Goal: Transaction & Acquisition: Purchase product/service

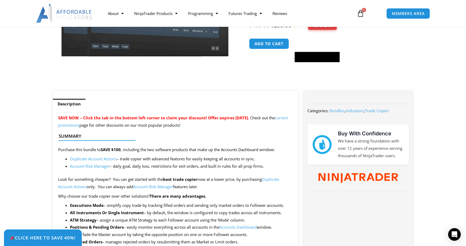
scroll to position [53, 0]
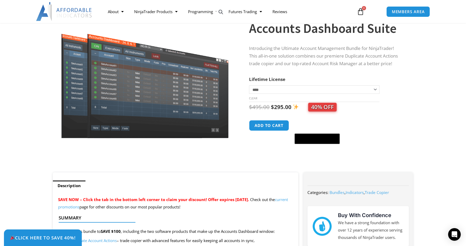
click at [393, 119] on div "$ 495.00 Original price was: $495.00. $ 295.00 Current price is: $295.00. 40% O…" at bounding box center [325, 123] width 153 height 42
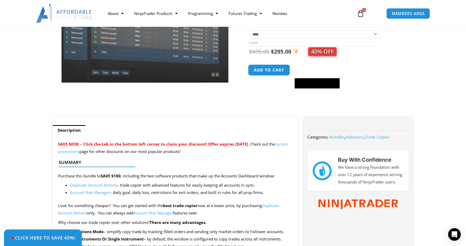
scroll to position [105, 0]
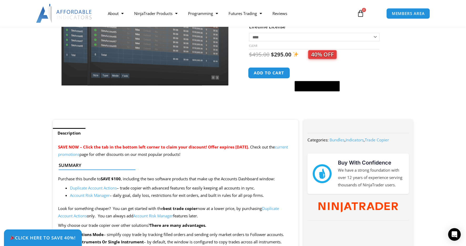
click at [273, 74] on button "Add to cart" at bounding box center [269, 72] width 42 height 11
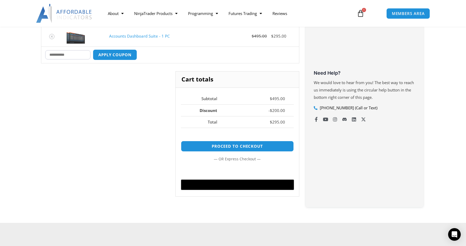
scroll to position [53, 0]
